Goal: Complete application form

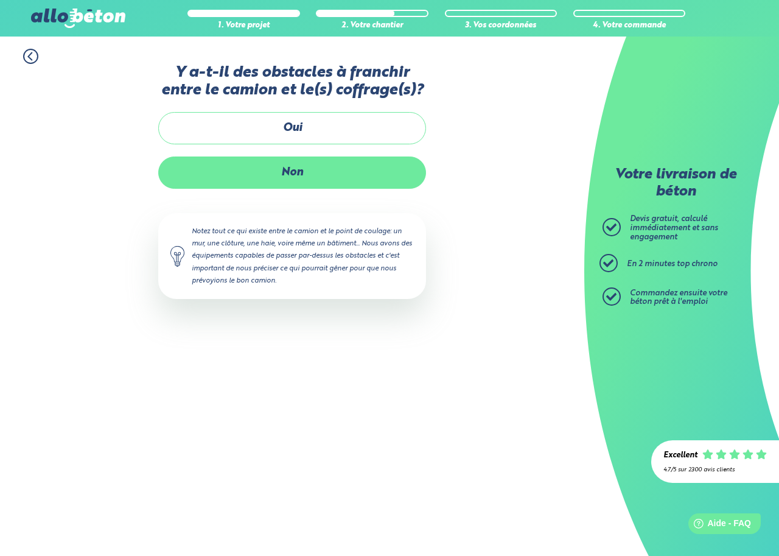
click at [274, 177] on label "Non" at bounding box center [292, 172] width 268 height 32
click at [0, 0] on input "Non" at bounding box center [0, 0] width 0 height 0
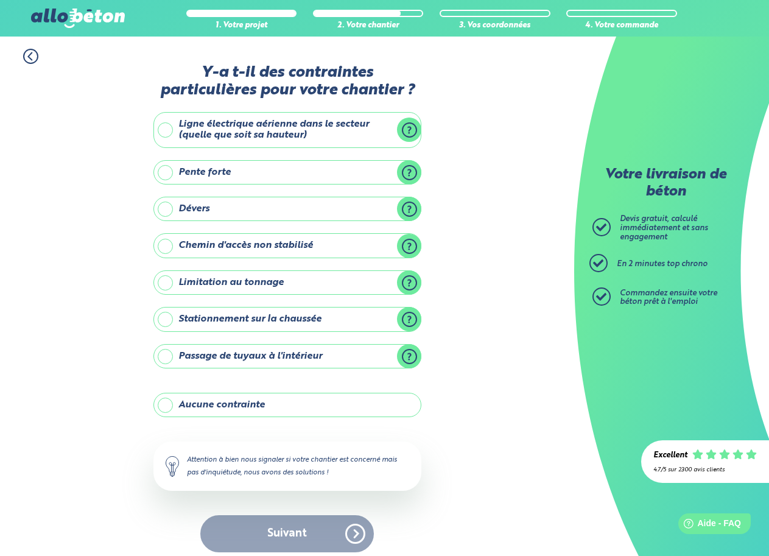
click at [168, 405] on label "Aucune contrainte" at bounding box center [287, 405] width 268 height 24
click at [0, 0] on input "Aucune contrainte" at bounding box center [0, 0] width 0 height 0
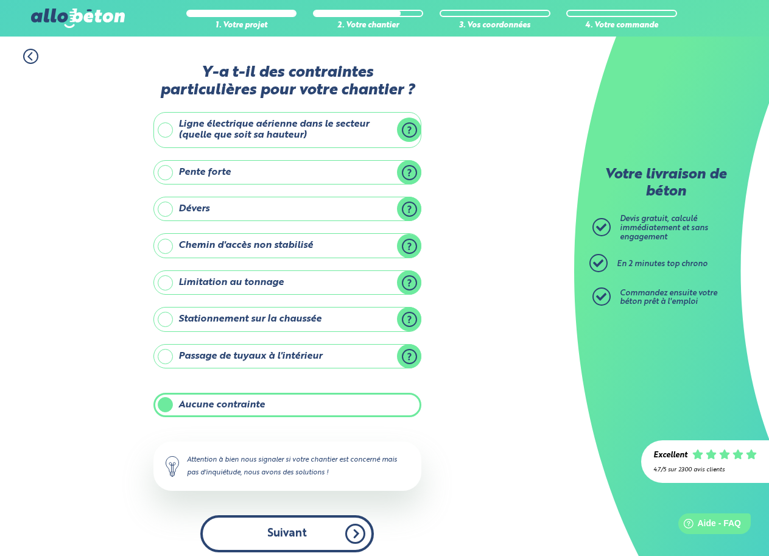
click at [255, 529] on button "Suivant" at bounding box center [286, 533] width 173 height 37
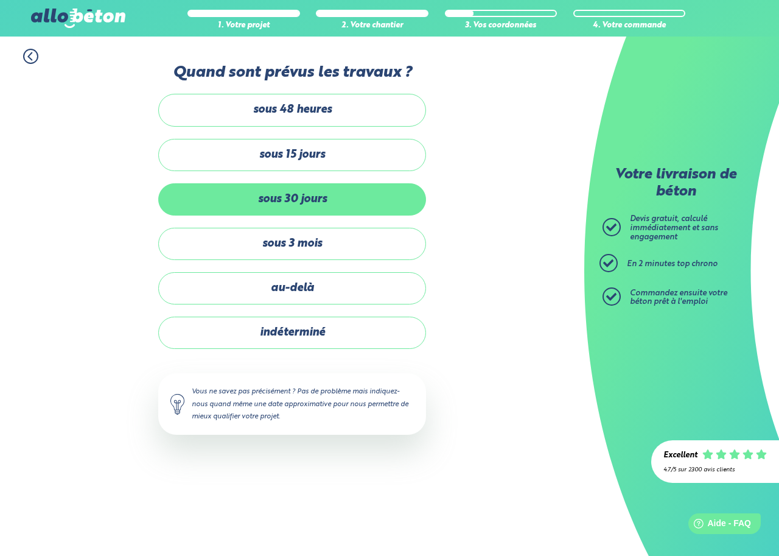
click at [267, 197] on label "sous 30 jours" at bounding box center [292, 199] width 268 height 32
click at [0, 0] on input "sous 30 jours" at bounding box center [0, 0] width 0 height 0
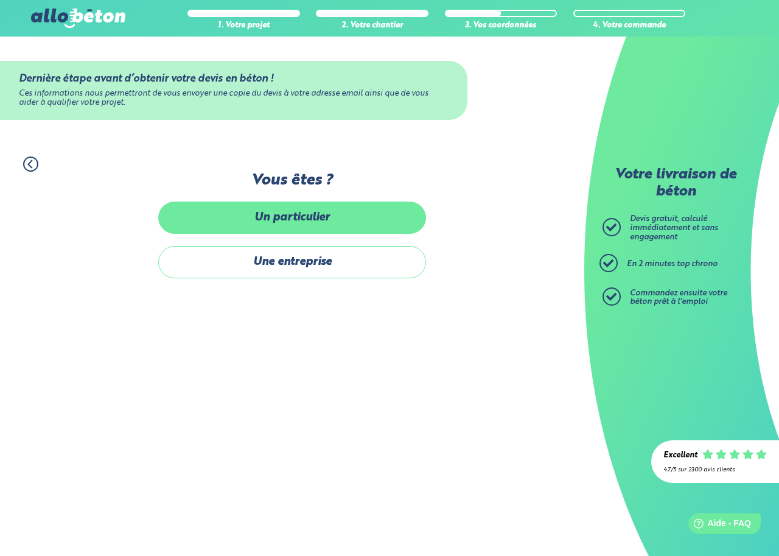
click at [272, 225] on label "Un particulier" at bounding box center [292, 217] width 268 height 32
click at [0, 0] on input "Un particulier" at bounding box center [0, 0] width 0 height 0
